Goal: Information Seeking & Learning: Compare options

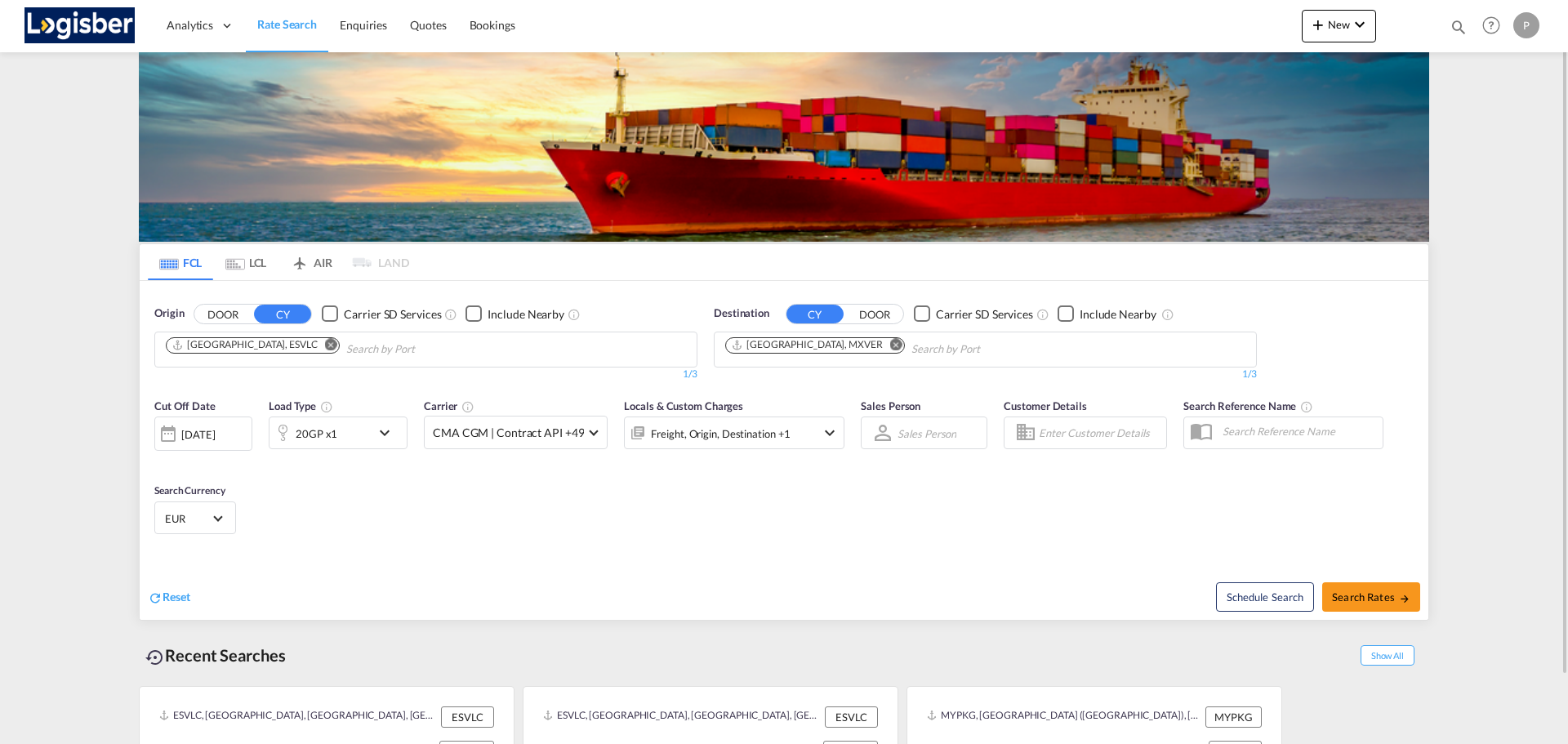
click at [315, 351] on button "Remove" at bounding box center [327, 346] width 25 height 16
click at [270, 346] on input "Chips input." at bounding box center [242, 349] width 155 height 26
click at [545, 345] on md-icon "Remove" at bounding box center [895, 344] width 12 height 12
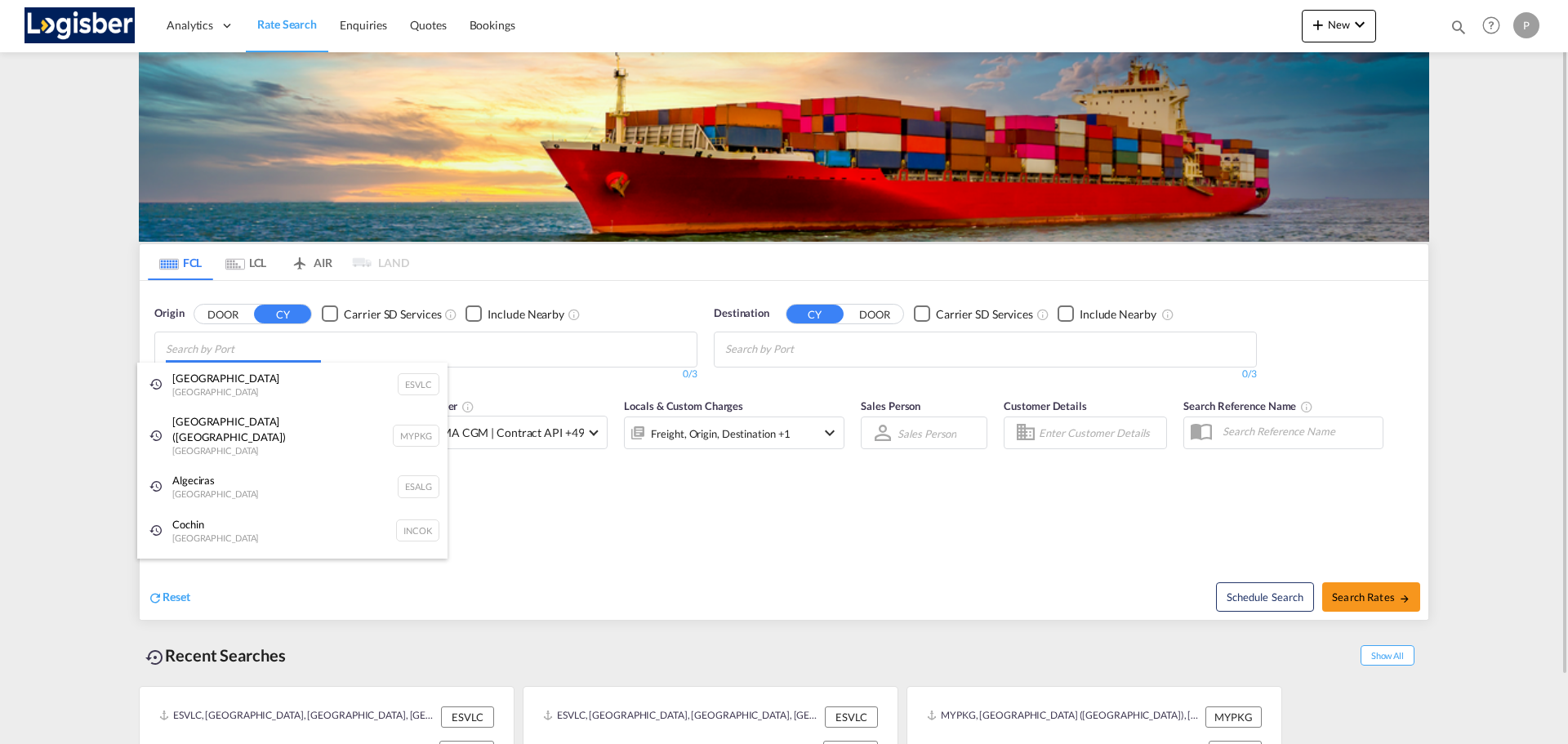
drag, startPoint x: 497, startPoint y: 350, endPoint x: 483, endPoint y: 349, distance: 14.0
click at [496, 350] on body "Analytics Dashboard Rate Search Enquiries Quotes Bookings" at bounding box center [784, 372] width 1568 height 744
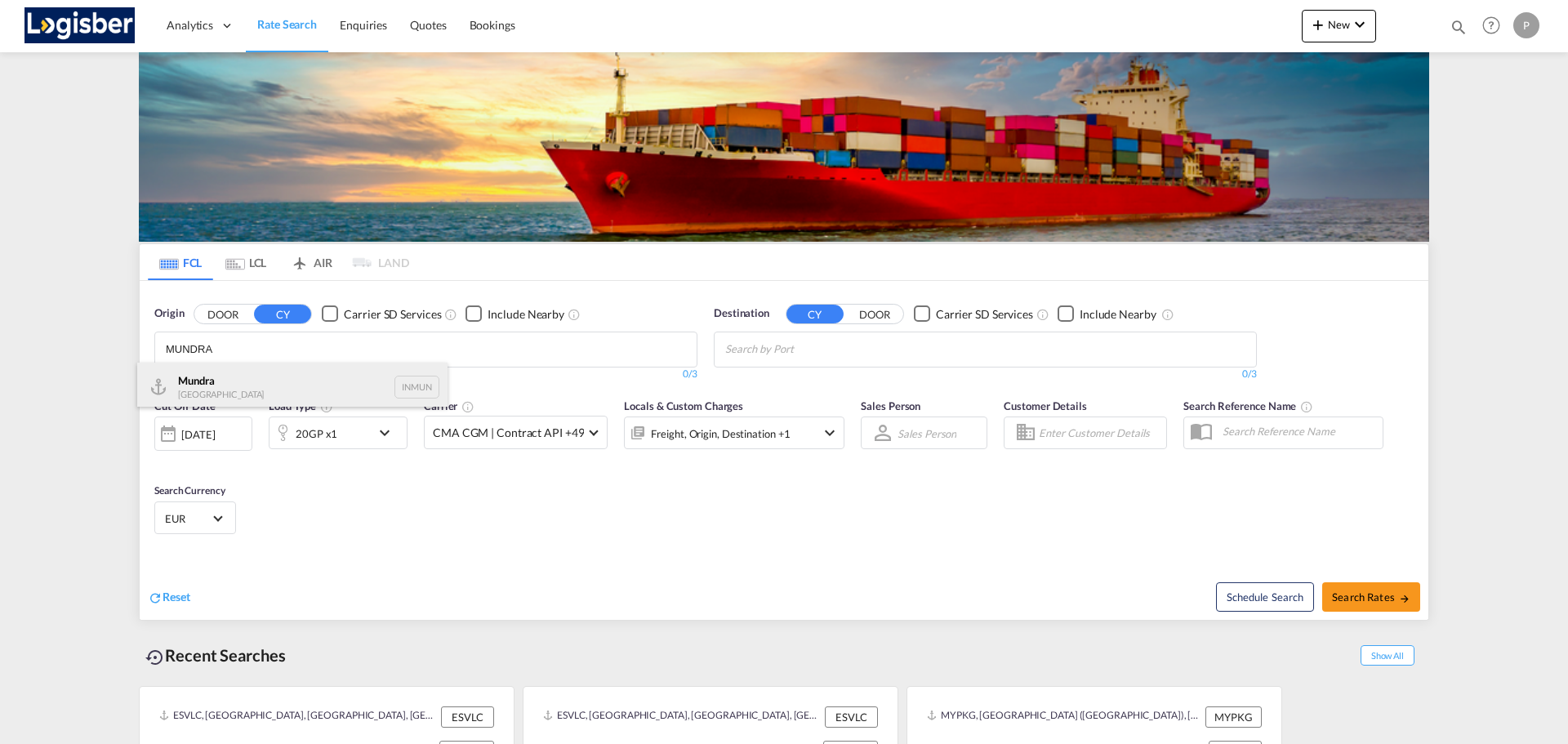
type input "MUNDRA"
click at [257, 391] on div "Mundra India INMUN" at bounding box center [292, 387] width 310 height 49
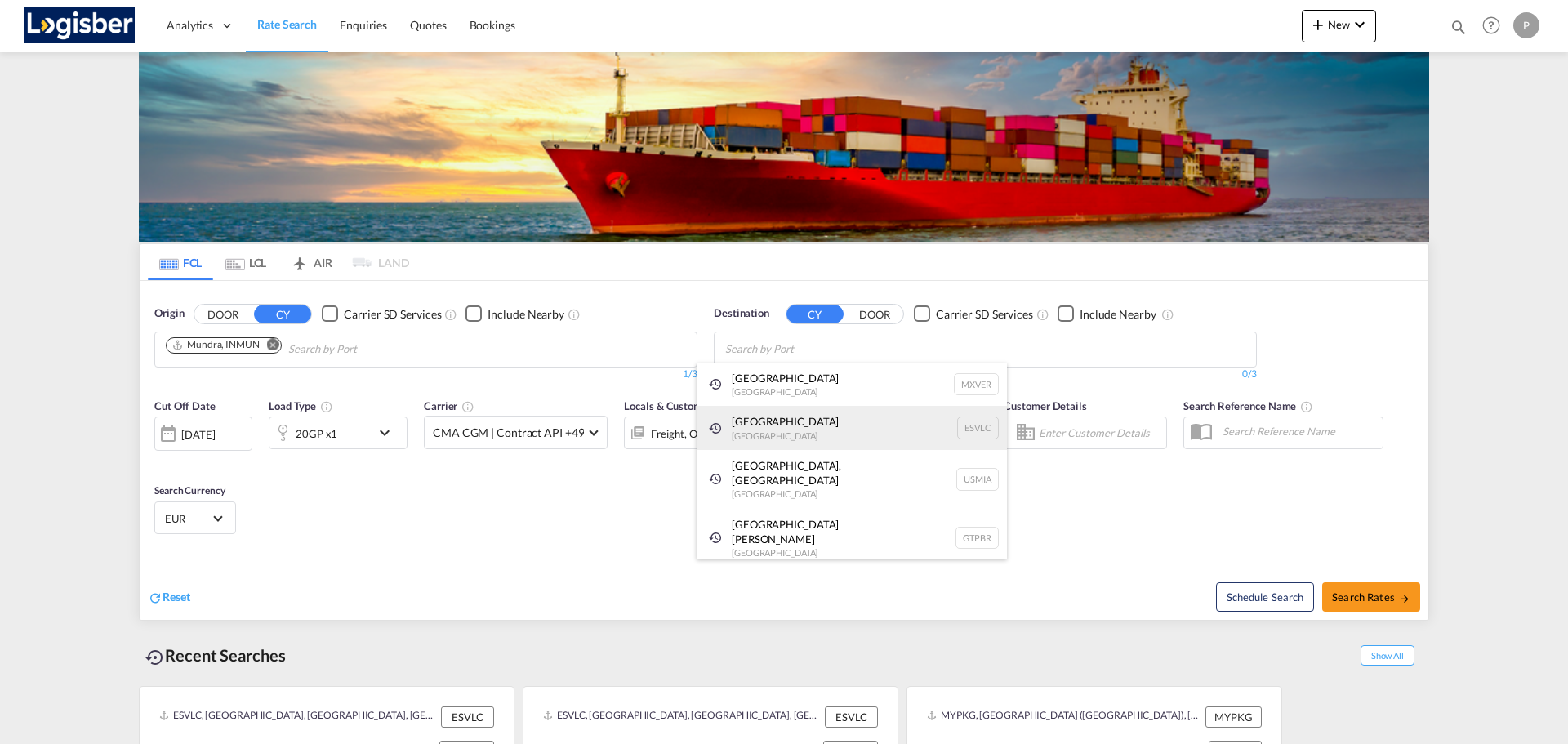
click at [545, 427] on div "[GEOGRAPHIC_DATA] [GEOGRAPHIC_DATA] ESVLC" at bounding box center [851, 428] width 310 height 44
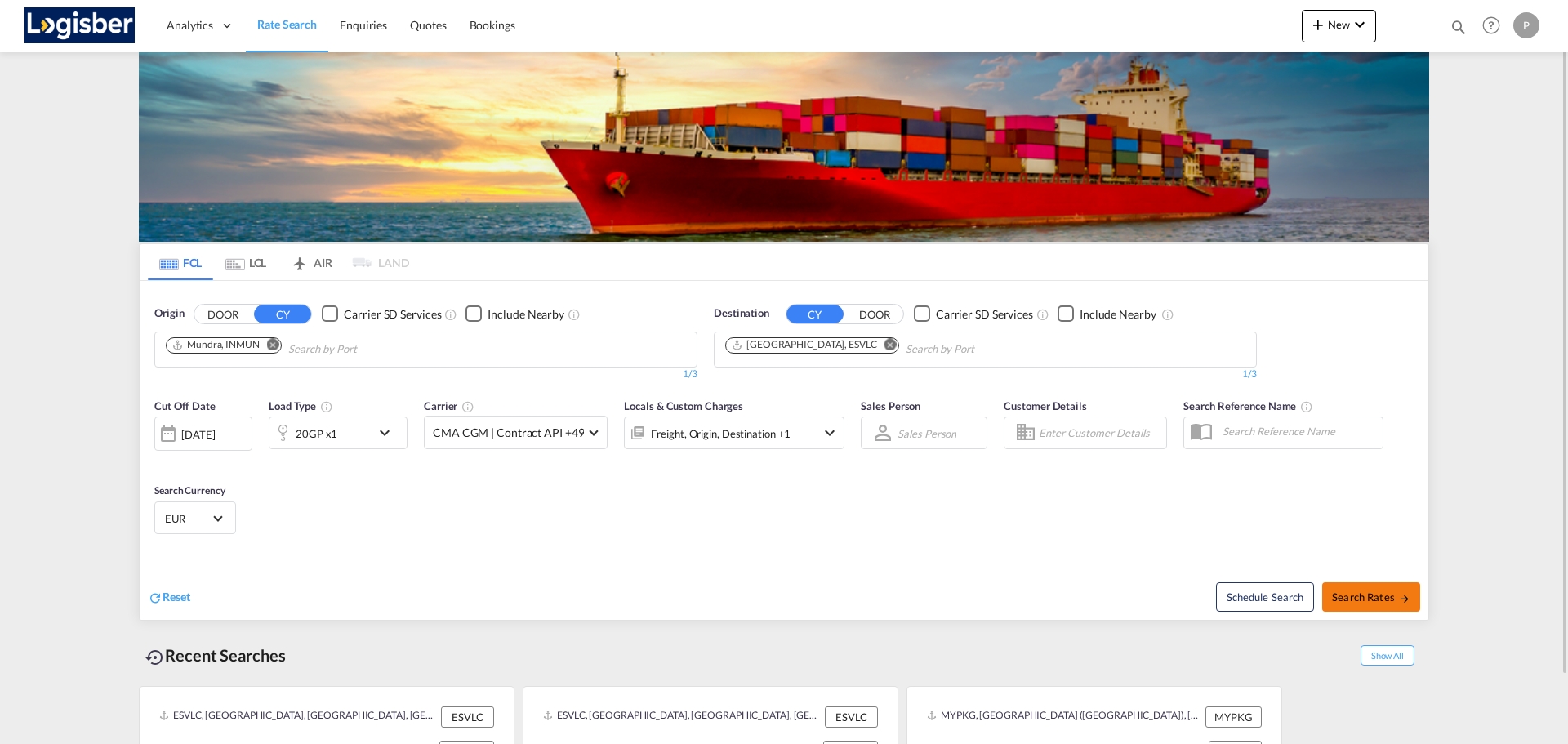
click at [545, 481] on button "Search Rates" at bounding box center [1370, 597] width 98 height 29
type input "INMUN to ESVLC / [DATE]"
